Goal: Information Seeking & Learning: Learn about a topic

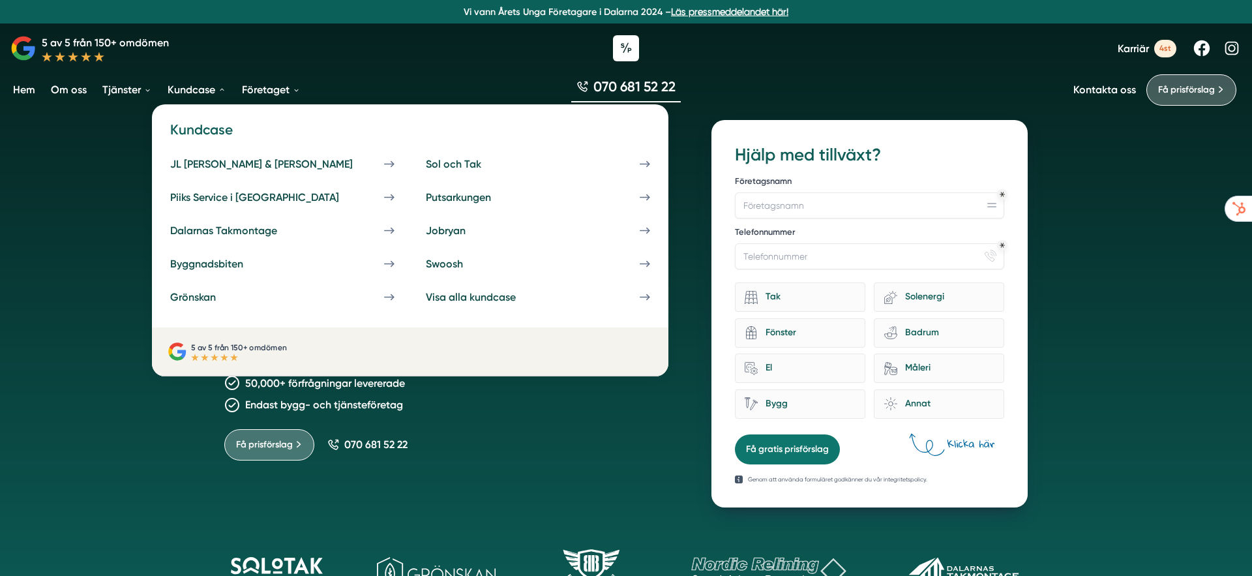
click at [196, 87] on link "Kundcase" at bounding box center [197, 89] width 64 height 33
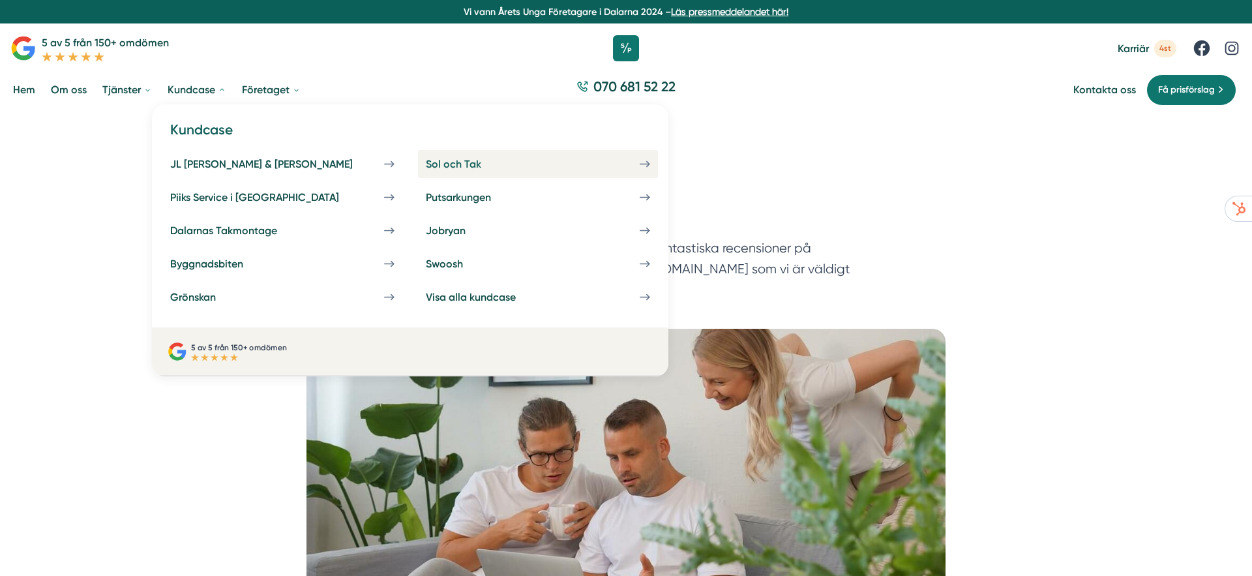
click at [426, 165] on div "Sol och Tak" at bounding box center [469, 164] width 87 height 12
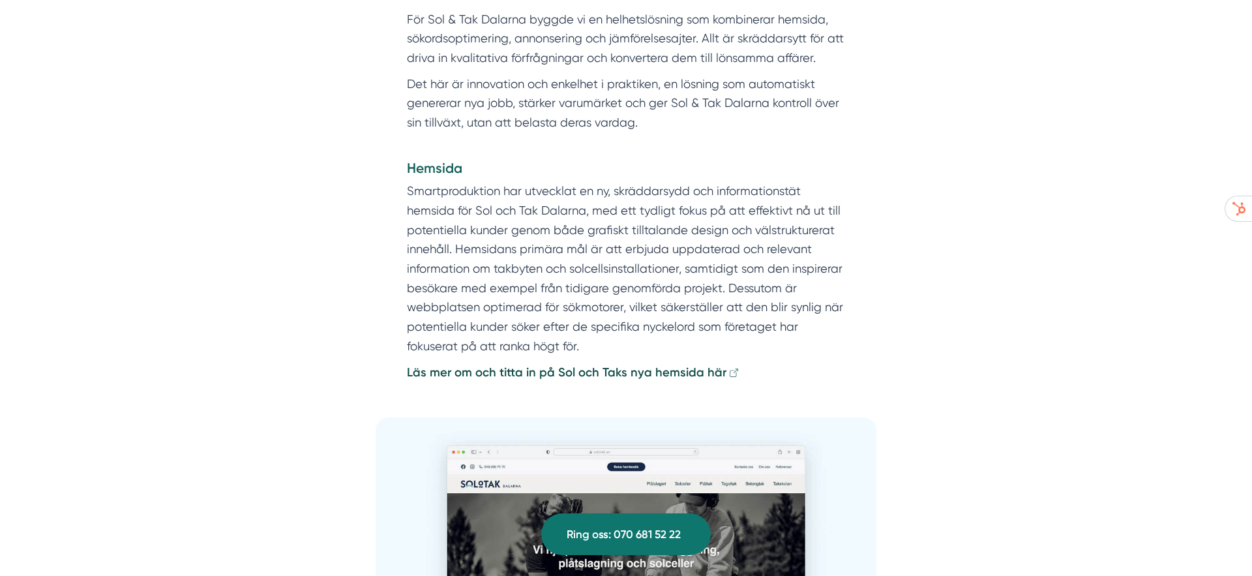
scroll to position [2215, 0]
click at [551, 363] on strong "Läs mer om och titta in på Sol och Taks nya hemsida här" at bounding box center [566, 370] width 319 height 14
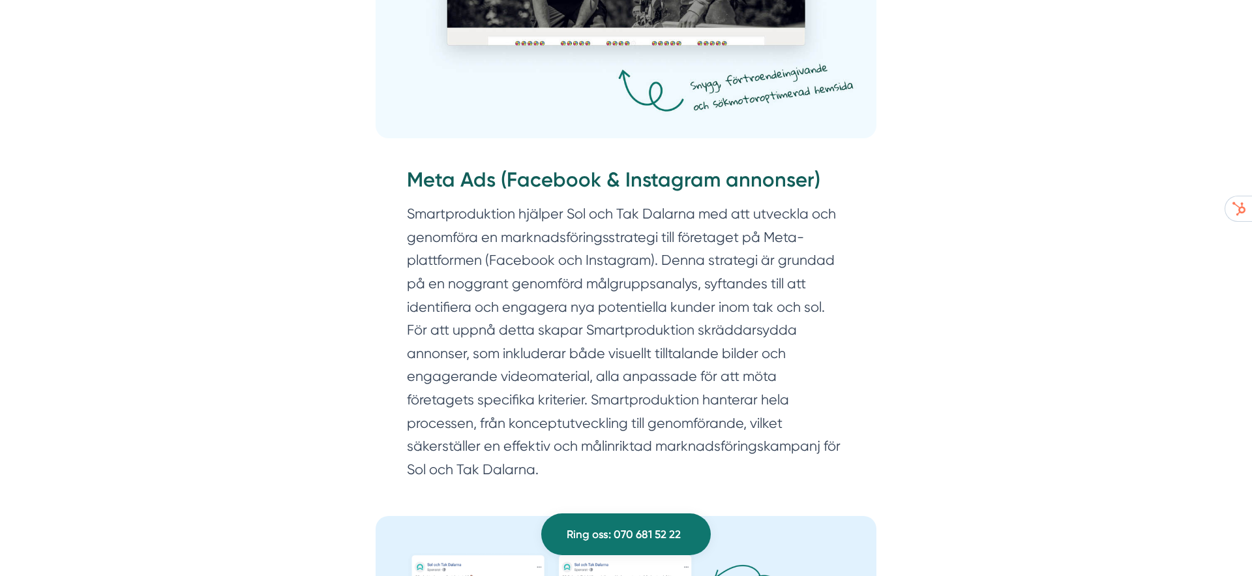
scroll to position [2819, 0]
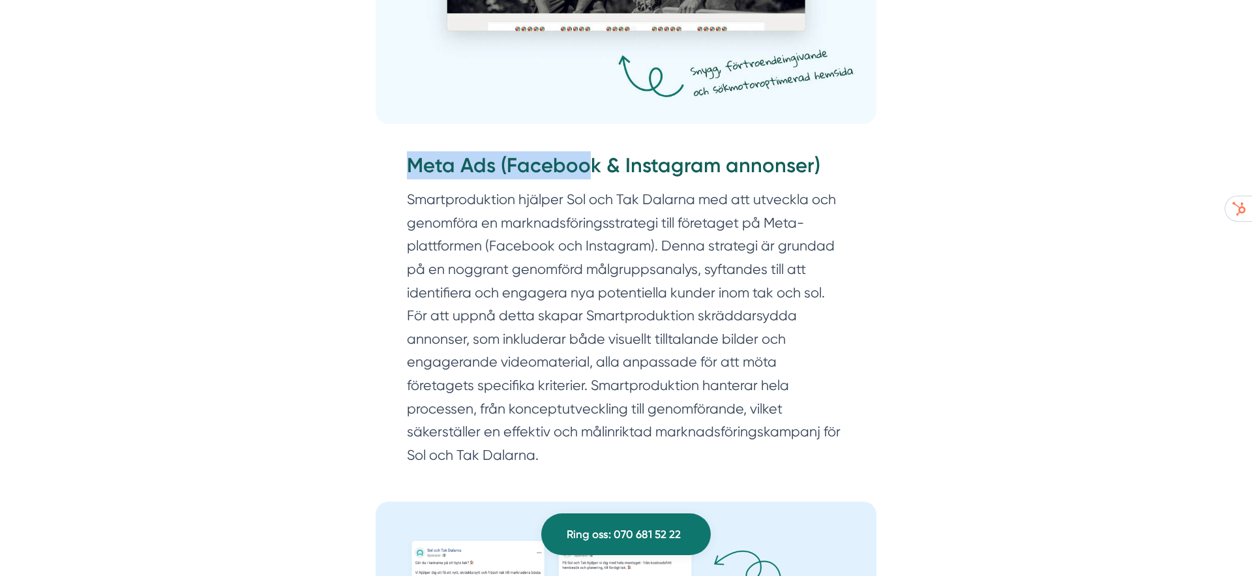
drag, startPoint x: 388, startPoint y: 154, endPoint x: 592, endPoint y: 158, distance: 204.1
click at [593, 158] on div "Meta Ads (Facebook & Instagram annonser) Smartproduktion hjälper Sol och Tak Da…" at bounding box center [625, 313] width 501 height 362
click at [531, 287] on section "Smartproduktion hjälper Sol och Tak Dalarna med att utveckla och genomföra en m…" at bounding box center [626, 330] width 438 height 285
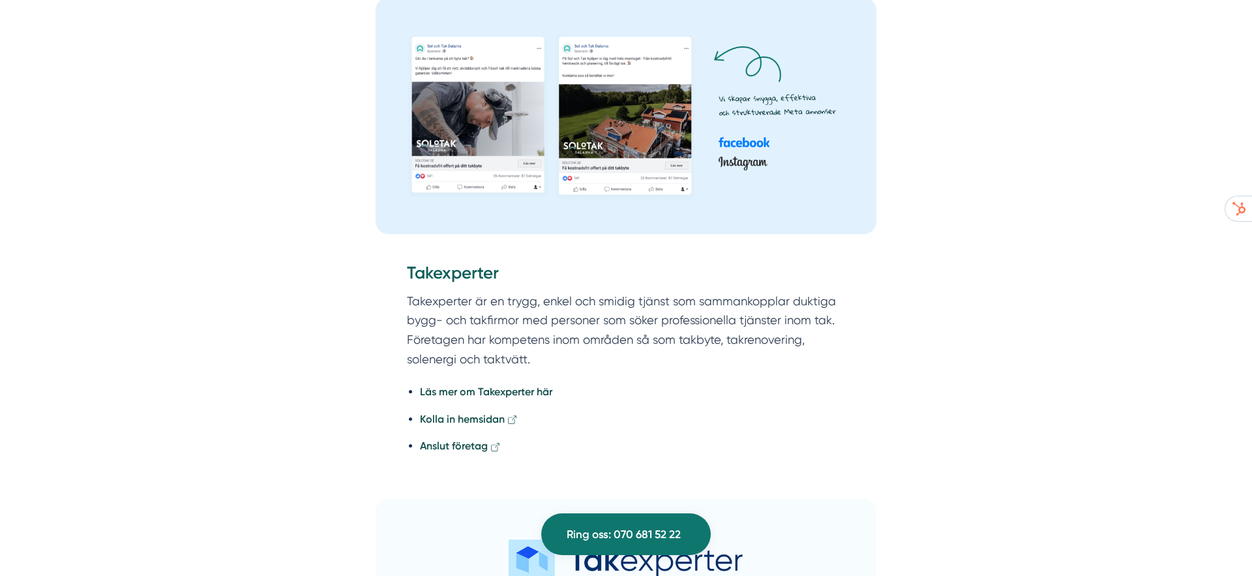
scroll to position [3328, 0]
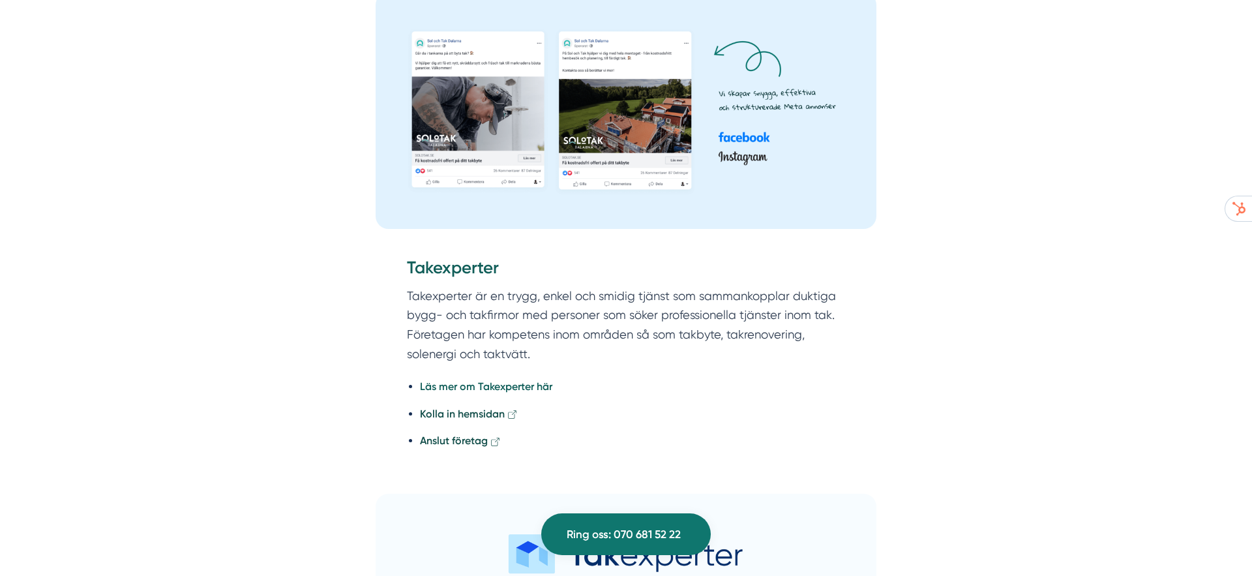
click at [488, 380] on strong "Läs mer om Takexperter här" at bounding box center [486, 386] width 132 height 12
click at [484, 407] on strong "Kolla in hemsidan" at bounding box center [462, 413] width 85 height 12
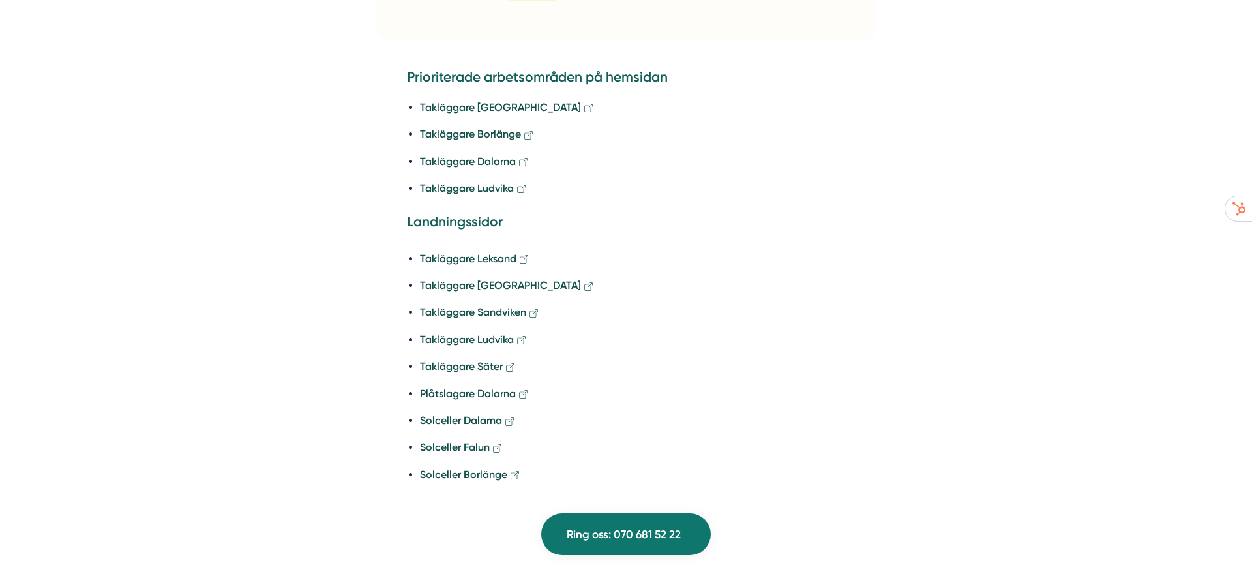
scroll to position [4403, 0]
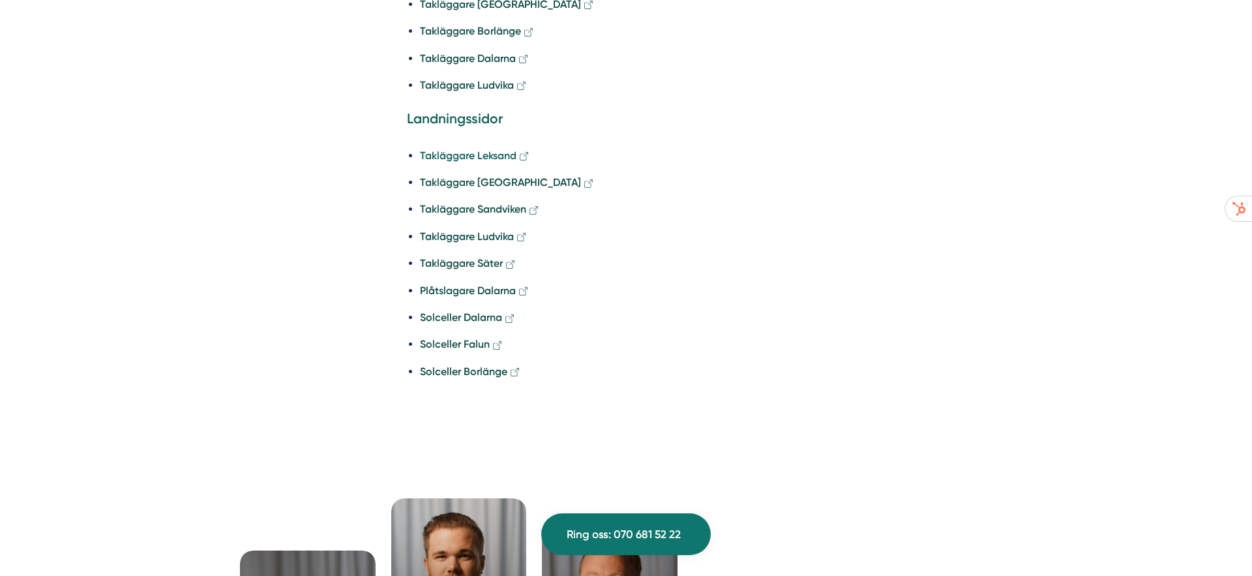
click at [482, 149] on strong "Takläggare Leksand" at bounding box center [468, 155] width 96 height 12
click at [466, 176] on strong "Takläggare Örebro" at bounding box center [500, 182] width 161 height 12
click at [466, 203] on strong "Takläggare Sandviken" at bounding box center [473, 209] width 106 height 12
click at [464, 230] on strong "Takläggare Ludvika" at bounding box center [467, 236] width 94 height 12
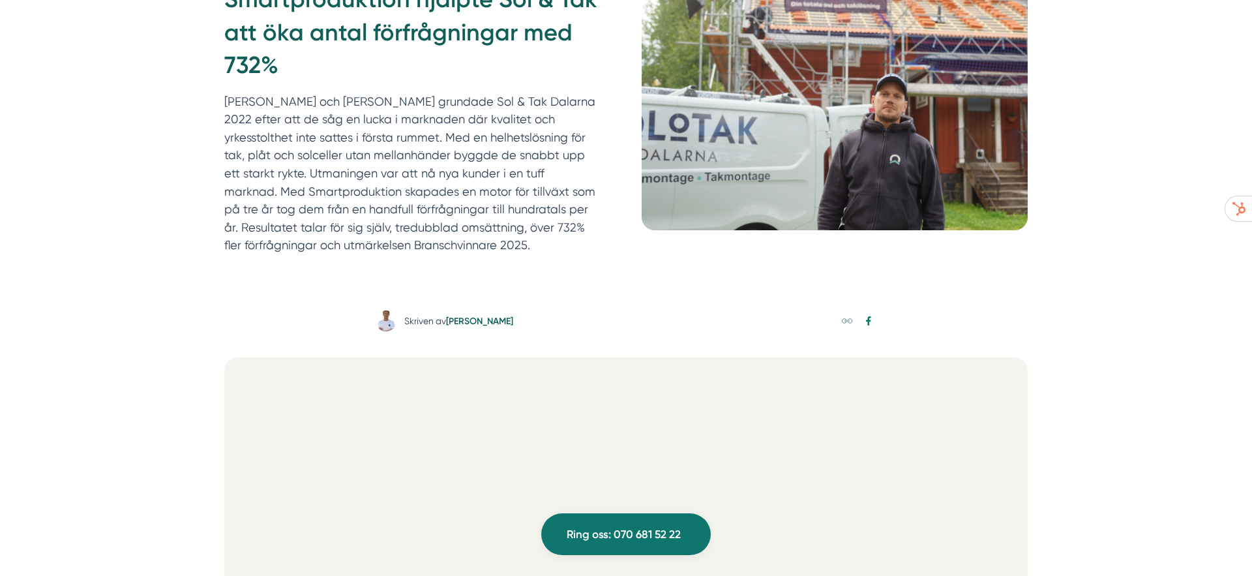
scroll to position [0, 0]
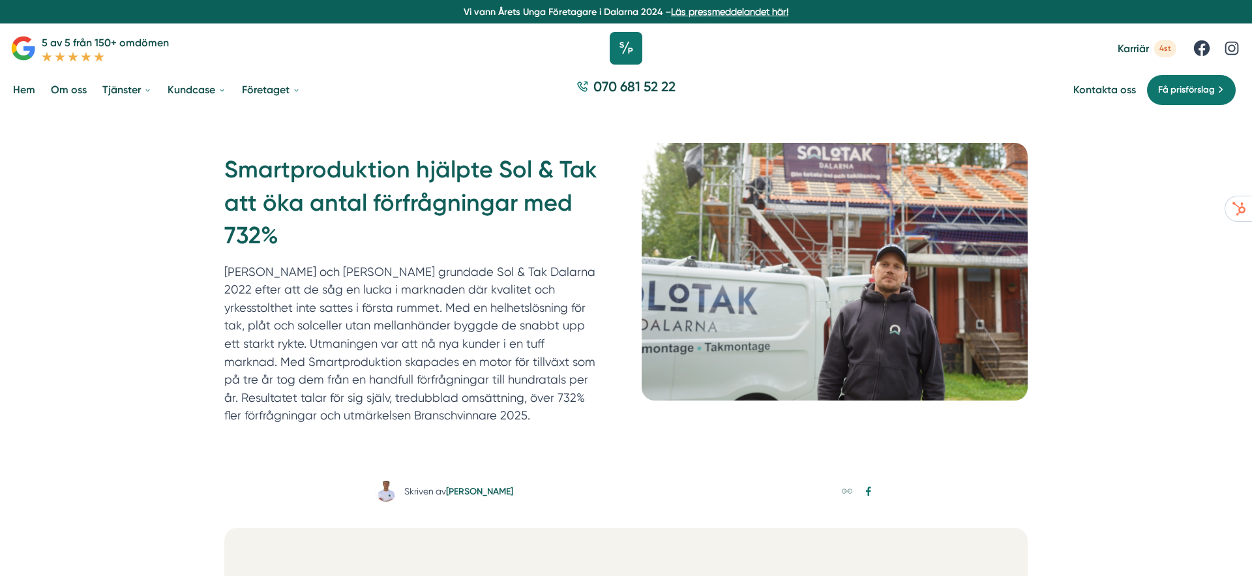
click at [630, 48] on icon at bounding box center [626, 48] width 33 height 33
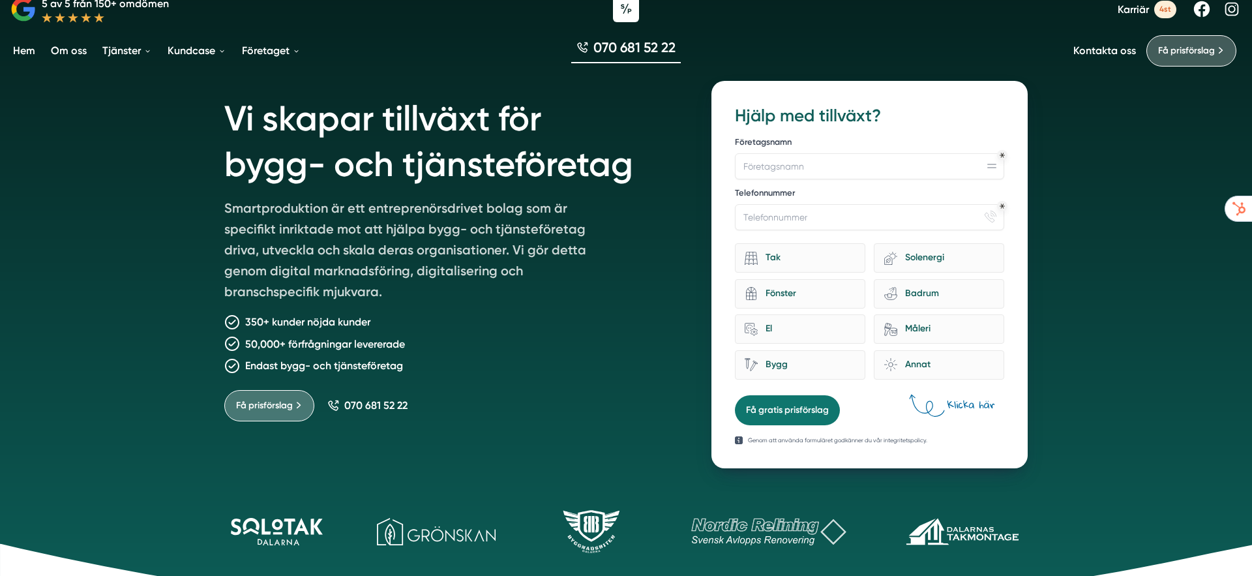
scroll to position [83, 0]
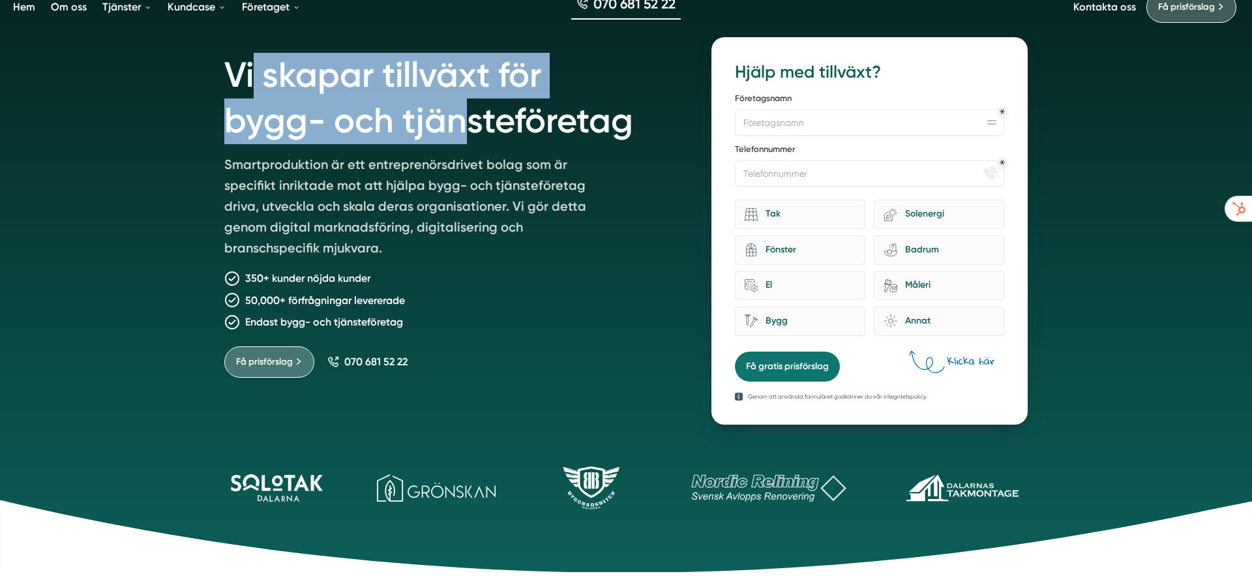
drag, startPoint x: 254, startPoint y: 83, endPoint x: 560, endPoint y: 194, distance: 326.0
click at [551, 187] on div "Vi skapar tillväxt för bygg- och tjänsteföretag Smartproduktion är ett entrepre…" at bounding box center [452, 230] width 456 height 387
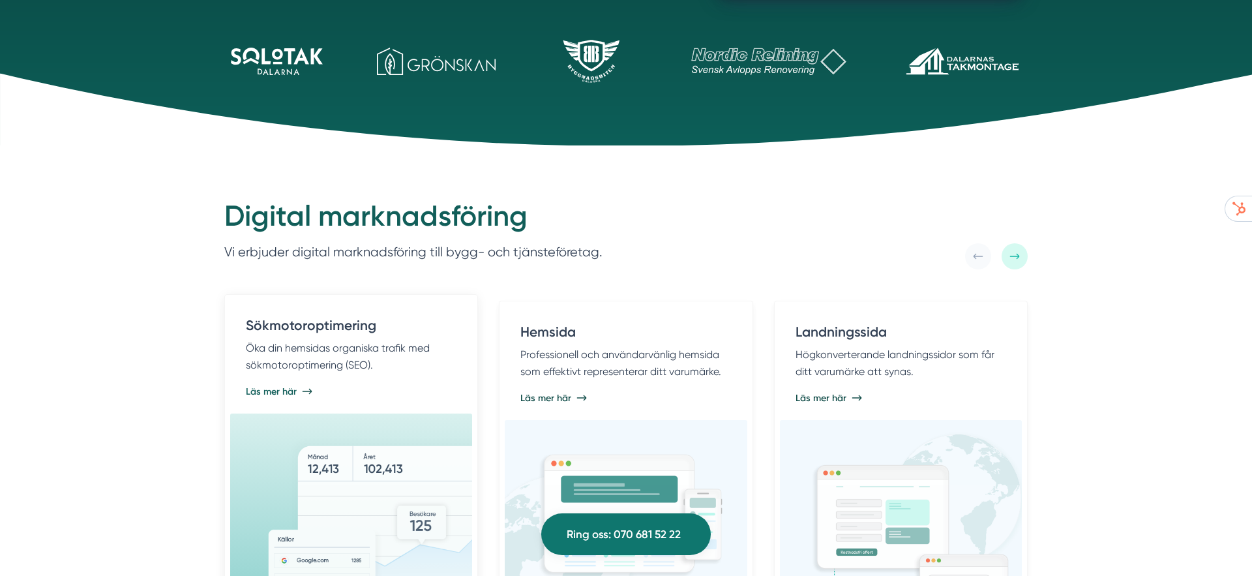
scroll to position [499, 0]
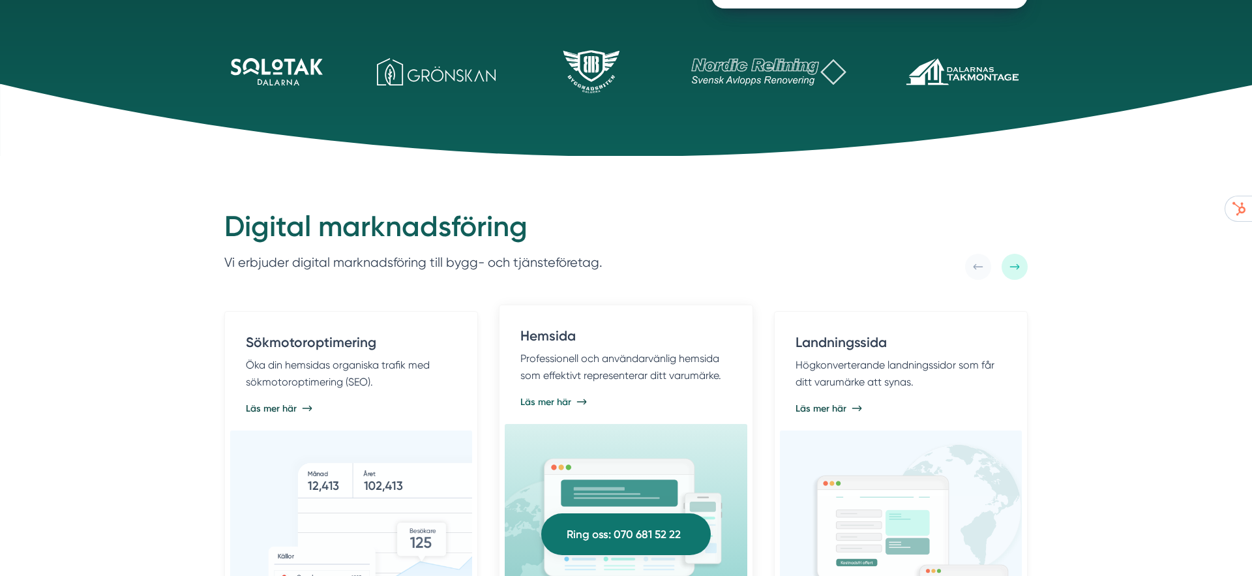
click at [545, 391] on div "Hemsida Professionell och användarvänlig hemsida som effektivt representerar di…" at bounding box center [625, 360] width 211 height 69
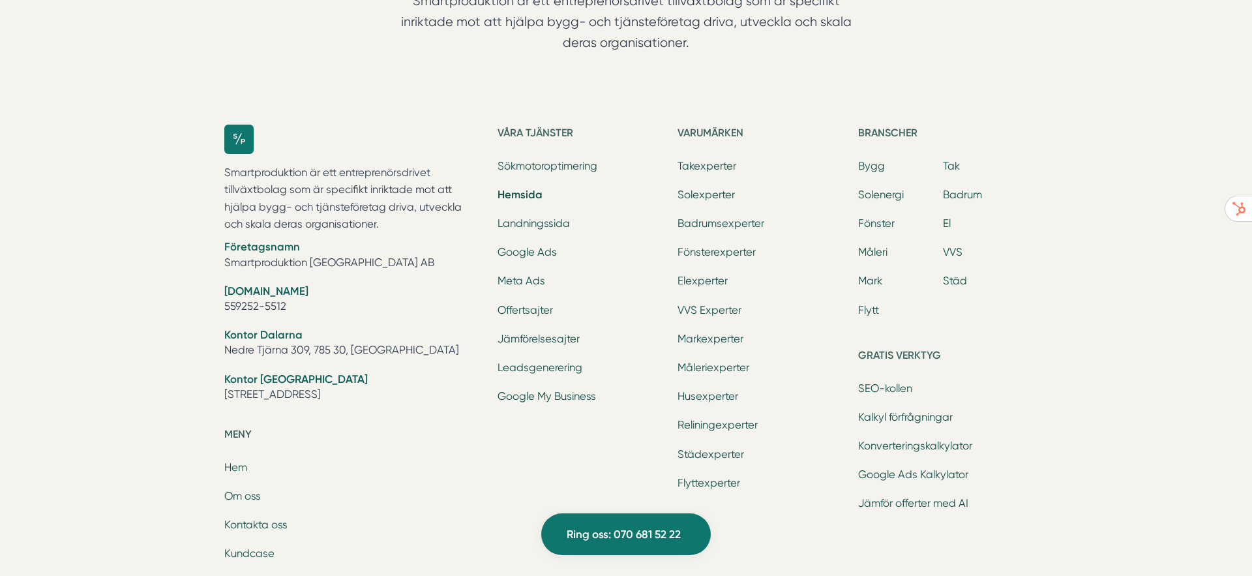
scroll to position [4628, 0]
click at [691, 398] on link "Husexperter" at bounding box center [707, 395] width 61 height 12
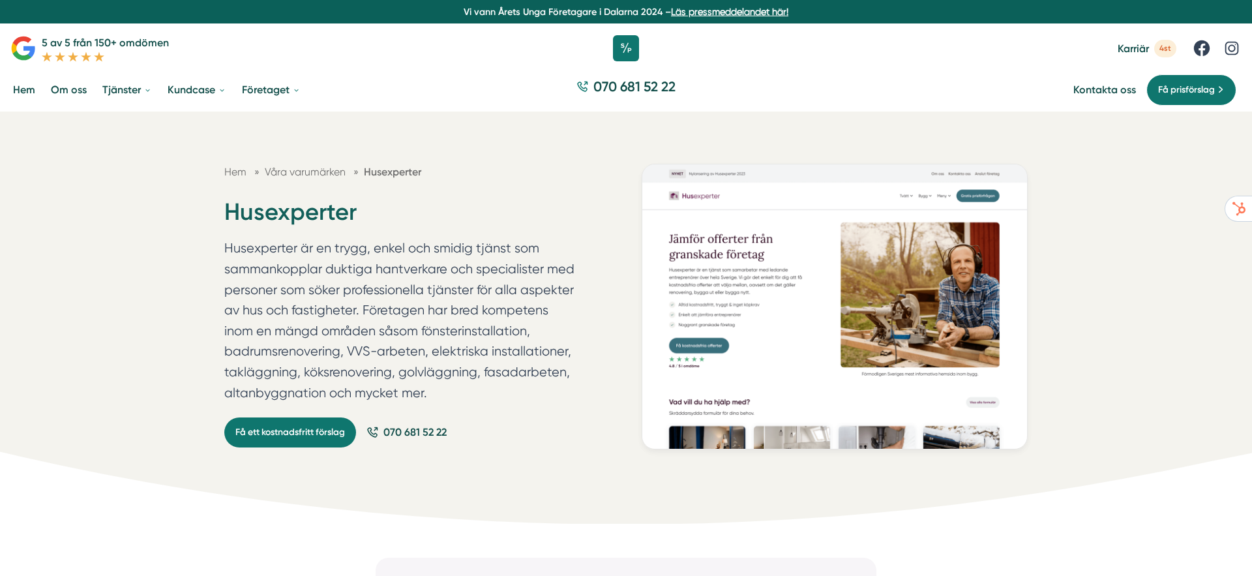
drag, startPoint x: 201, startPoint y: 211, endPoint x: 489, endPoint y: 310, distance: 304.7
click at [489, 310] on div "Hem » Våra varumärken » Husexperter Husexperter Få ett kostnadsfritt förslag 07…" at bounding box center [626, 317] width 1252 height 412
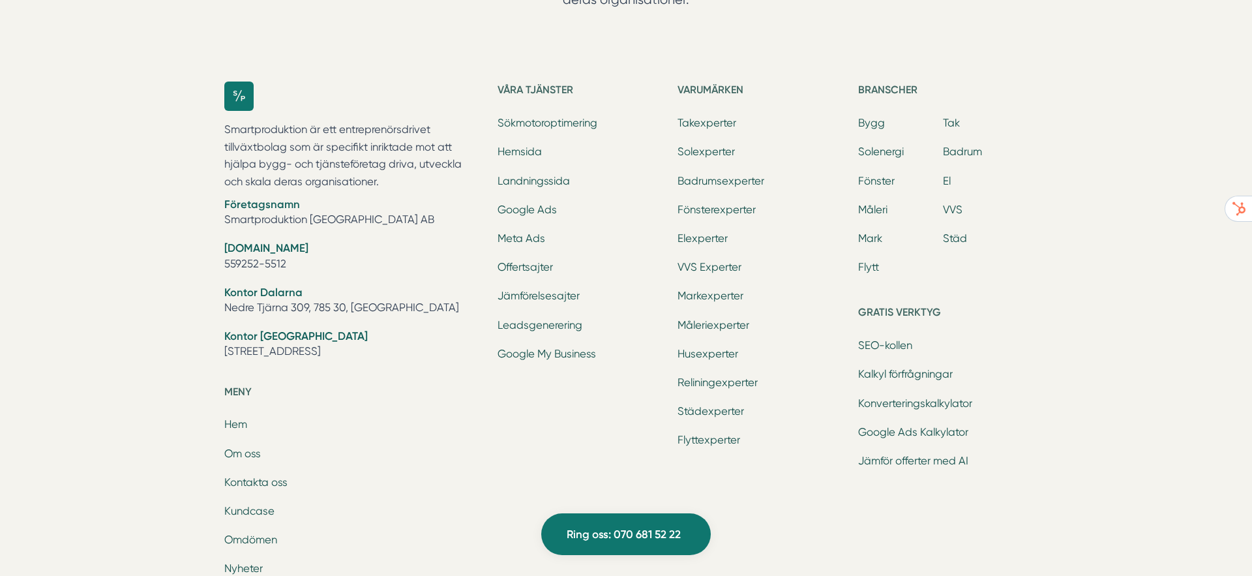
scroll to position [4145, 0]
click at [712, 417] on link "Städexperter" at bounding box center [710, 412] width 66 height 12
click at [703, 121] on link "Takexperter" at bounding box center [706, 124] width 59 height 12
click at [871, 128] on link "Bygg" at bounding box center [871, 124] width 27 height 12
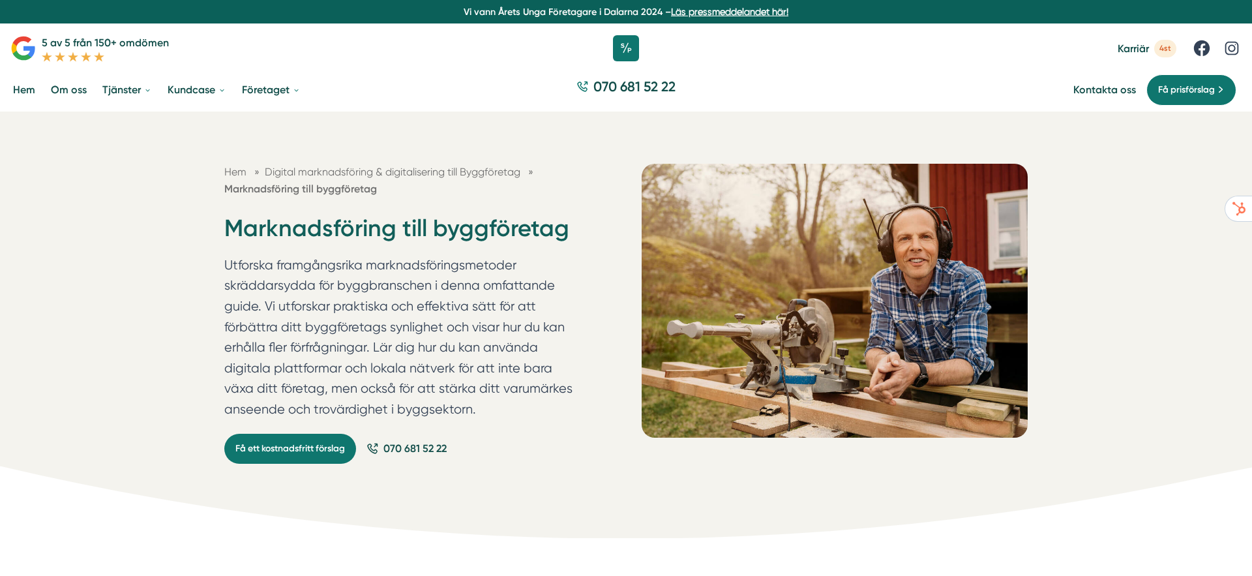
drag, startPoint x: 213, startPoint y: 218, endPoint x: 490, endPoint y: 241, distance: 278.0
click at [490, 241] on div "Hem » Digital marknadsföring & digitalisering till Byggföretag » Marknadsföring…" at bounding box center [626, 340] width 834 height 352
click at [490, 239] on h1 "Marknadsföring till byggföretag" at bounding box center [401, 234] width 355 height 42
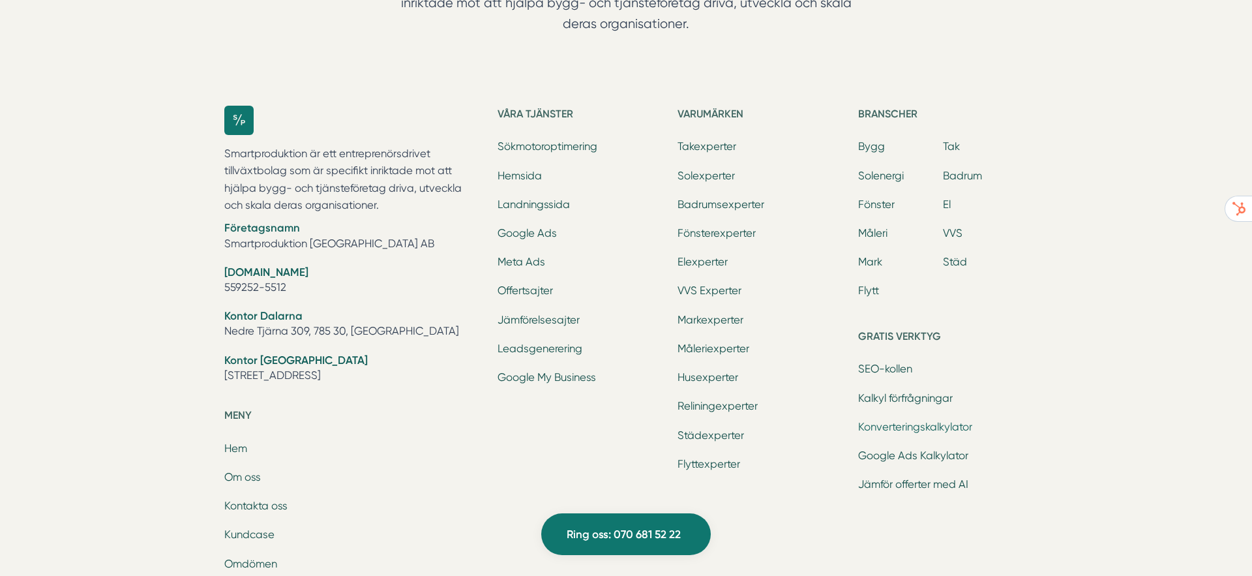
scroll to position [10708, 0]
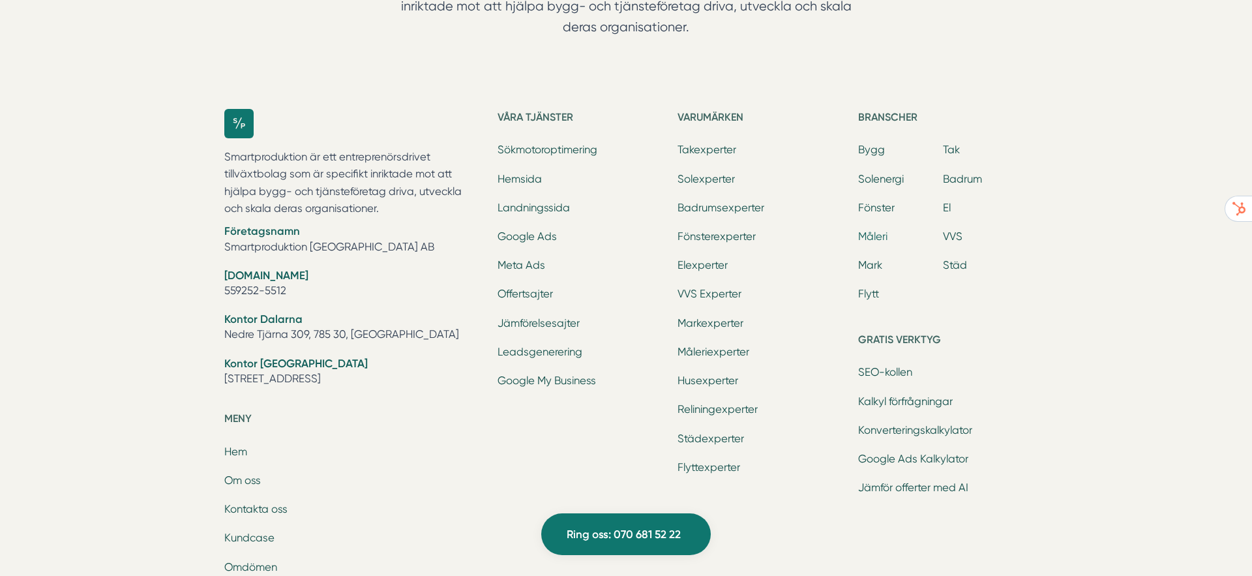
click at [874, 237] on link "Måleri" at bounding box center [872, 236] width 29 height 12
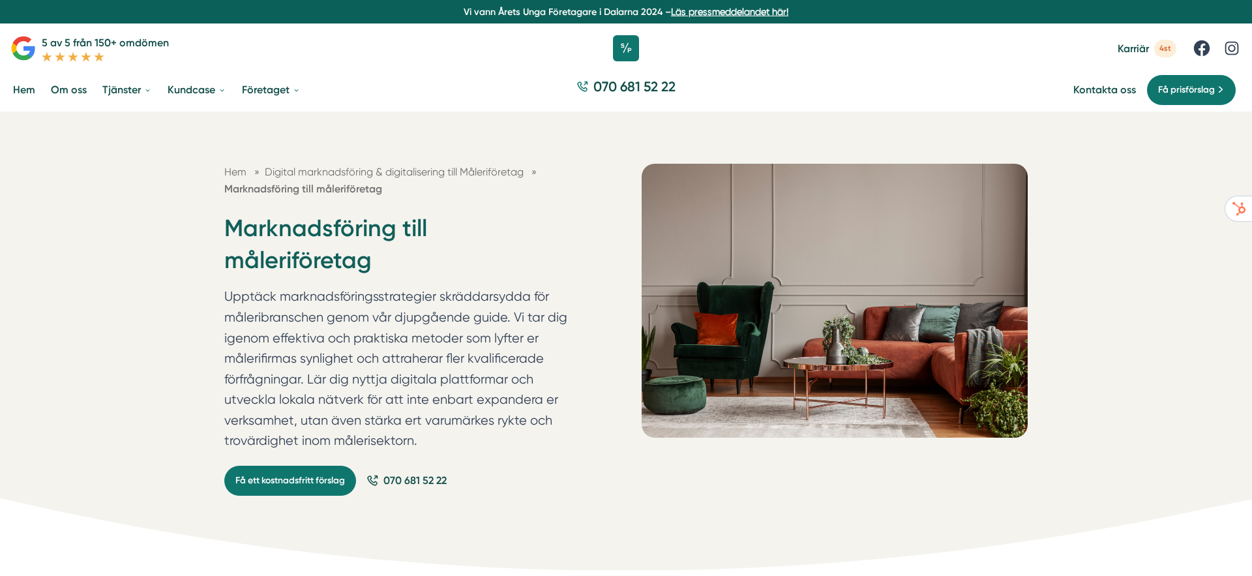
drag, startPoint x: 200, startPoint y: 222, endPoint x: 595, endPoint y: 235, distance: 394.6
click at [595, 235] on div "Hem » Digital marknadsföring & digitalisering till Måleriföretag » Marknadsföri…" at bounding box center [626, 340] width 1252 height 458
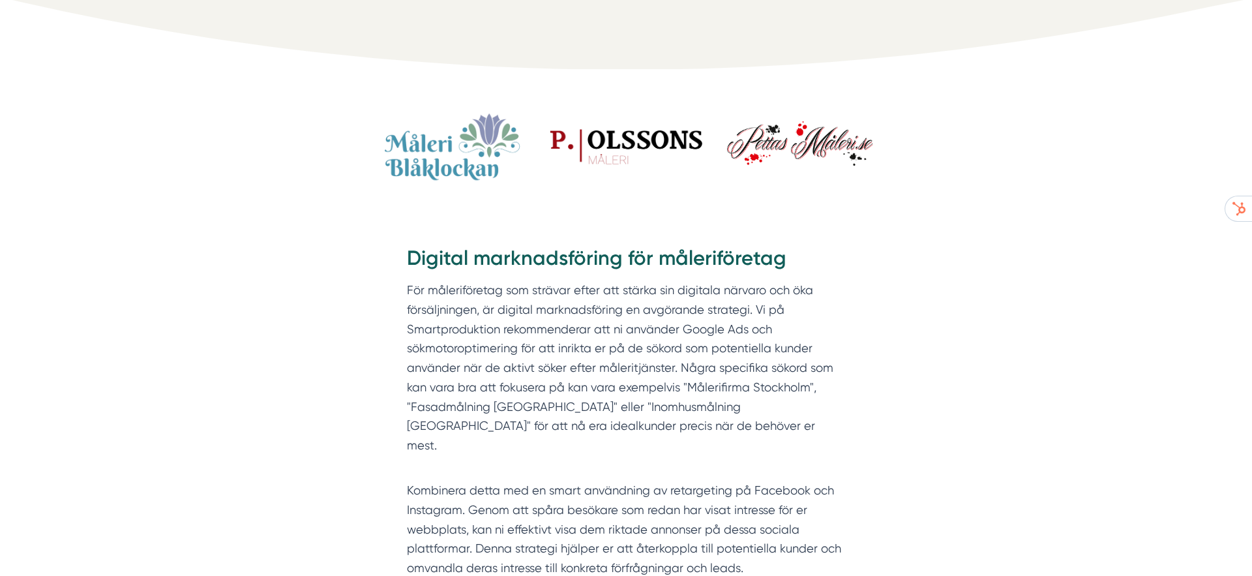
scroll to position [511, 0]
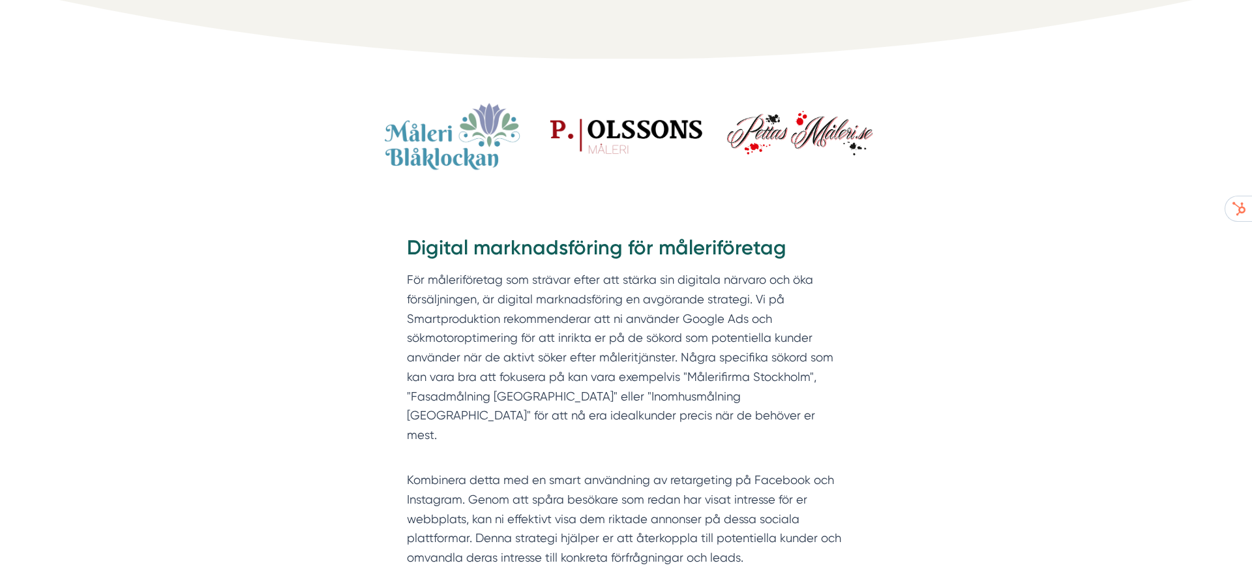
click at [646, 182] on div at bounding box center [625, 198] width 501 height 32
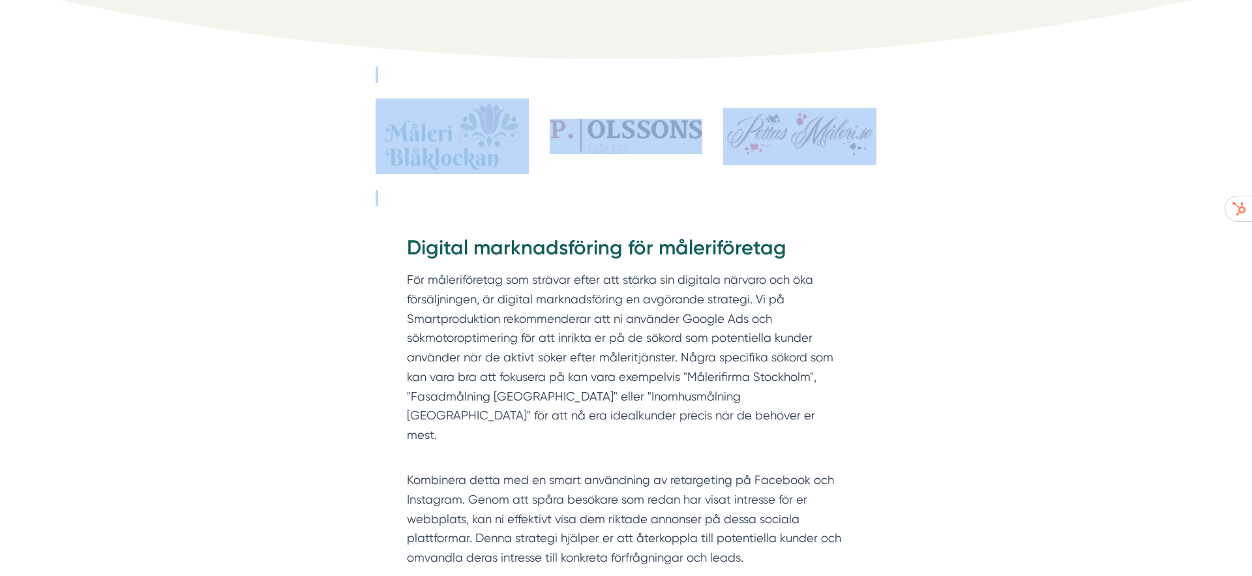
click at [646, 182] on div at bounding box center [625, 198] width 501 height 32
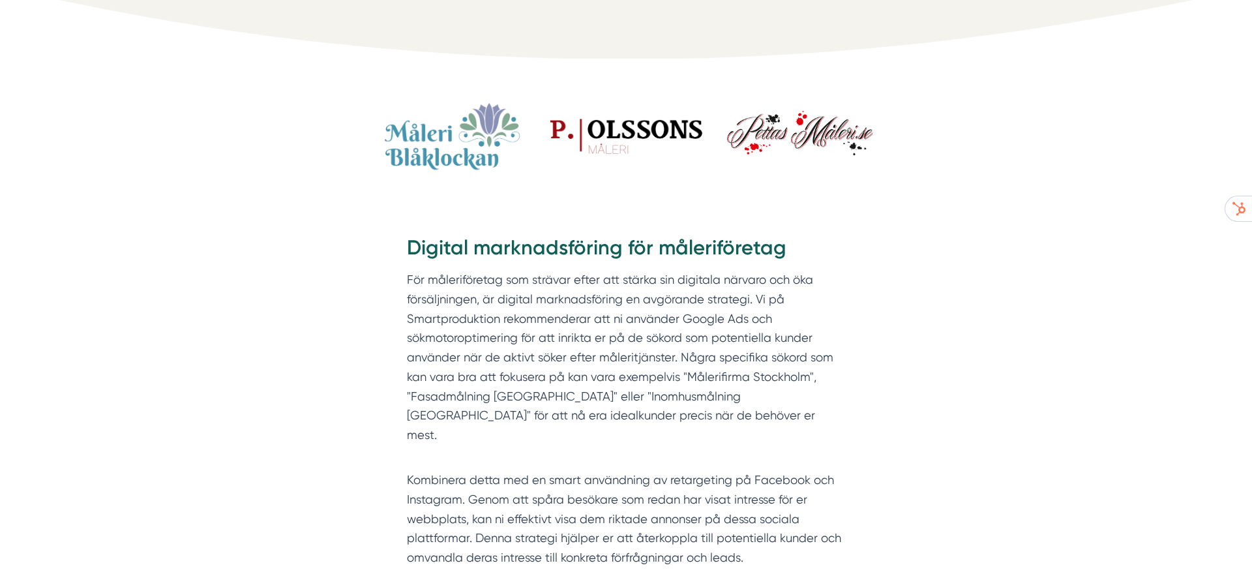
click at [602, 233] on h2 "Digital marknadsföring för måleriföretag" at bounding box center [626, 251] width 438 height 37
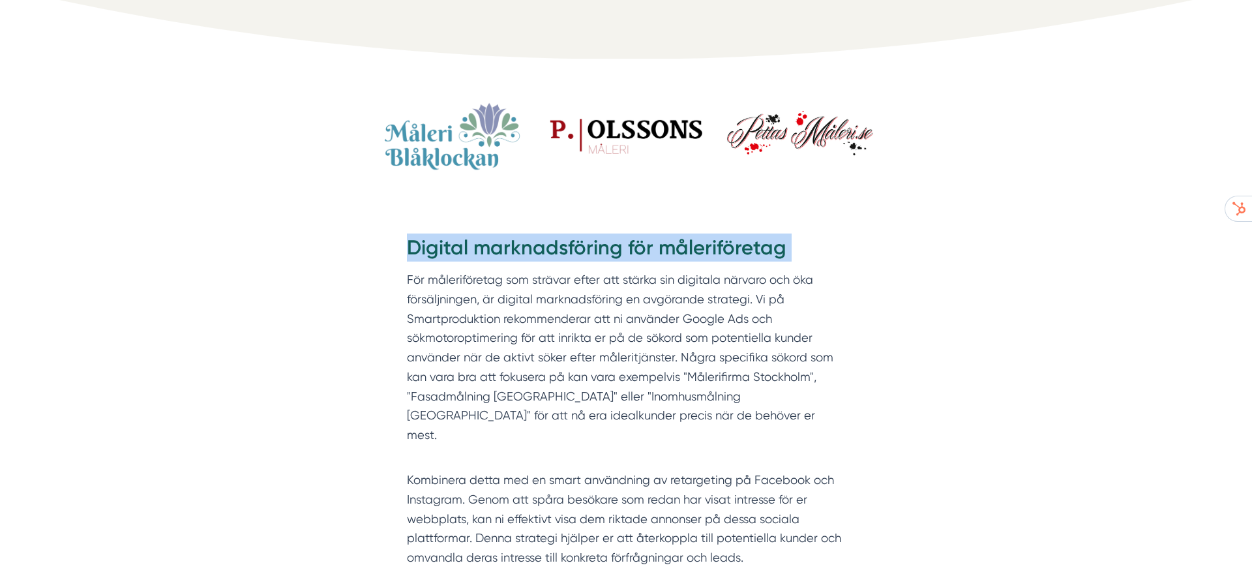
click at [602, 233] on h2 "Digital marknadsföring för måleriföretag" at bounding box center [626, 251] width 438 height 37
copy h2 "Digital marknadsföring för måleriföretag"
